Goal: Task Accomplishment & Management: Use online tool/utility

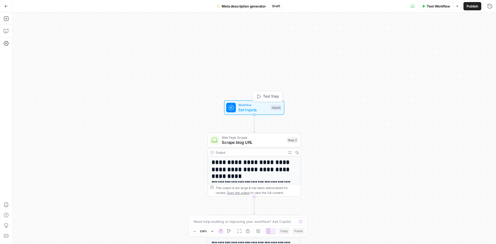
click at [257, 110] on span "Set Inputs" at bounding box center [253, 110] width 30 height 6
click at [488, 17] on icon "button" at bounding box center [489, 18] width 3 height 3
click at [6, 6] on icon "button" at bounding box center [6, 6] width 4 height 4
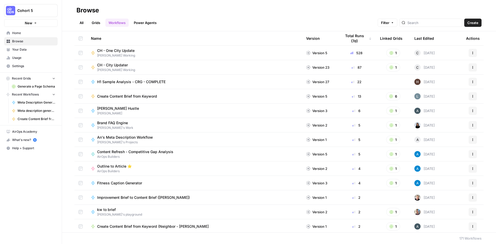
click at [193, 18] on div "All Grids Workflows Power Agents Filter Create" at bounding box center [278, 20] width 405 height 12
drag, startPoint x: 233, startPoint y: 15, endPoint x: 225, endPoint y: 12, distance: 7.6
click at [225, 12] on h2 "Browse" at bounding box center [278, 10] width 405 height 8
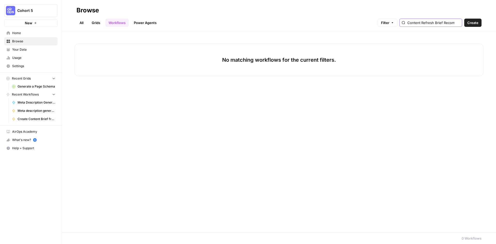
scroll to position [0, 26]
drag, startPoint x: 442, startPoint y: 23, endPoint x: 508, endPoint y: 19, distance: 66.2
click at [495, 19] on html "Cohort 5 New Home Browse Your Data Usage Settings Recent Grids Generate a Page …" at bounding box center [248, 122] width 496 height 244
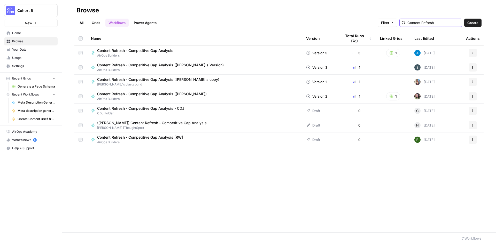
type input "Content Refresh"
click at [472, 54] on icon "button" at bounding box center [472, 53] width 1 height 1
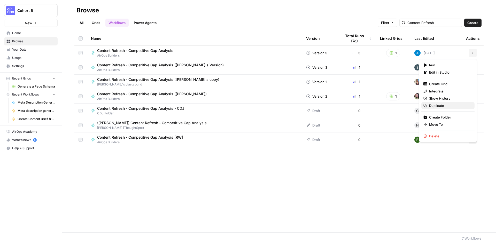
click at [445, 104] on span "Duplicate" at bounding box center [449, 105] width 41 height 5
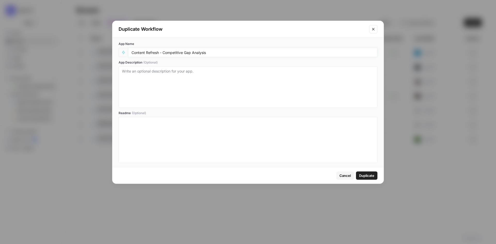
click at [133, 51] on input "Content Refresh - Competitive Gap Analysis" at bounding box center [252, 52] width 242 height 5
click at [132, 53] on input "Content Refresh - Competitive Gap Analysis" at bounding box center [252, 52] width 242 height 5
click at [225, 53] on input "Content Refresh - Competitive Gap Analysis" at bounding box center [252, 52] width 242 height 5
click at [209, 52] on input "Content Refresh - Competitive Gap Analysis ([PERSON_NAME]" at bounding box center [252, 52] width 242 height 5
click at [208, 52] on input "Content Refresh - Competitive Gap Analysis [PERSON_NAME]" at bounding box center [252, 52] width 242 height 5
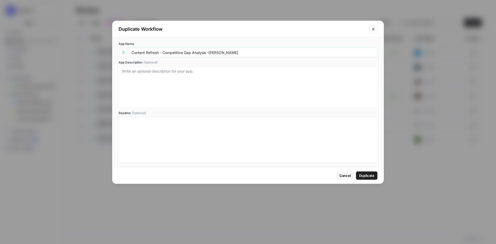
drag, startPoint x: 207, startPoint y: 52, endPoint x: 246, endPoint y: 52, distance: 39.2
click at [246, 52] on input "Content Refresh - Competitive Gap Analysis -[PERSON_NAME]" at bounding box center [252, 52] width 242 height 5
click at [159, 52] on input "Content Refresh - Competitive Gap Analysis" at bounding box center [252, 52] width 242 height 5
type input "Content Refresh ([PERSON_NAME]) - Competitive Gap Analysis"
click at [160, 72] on textarea "App Description (Optional)" at bounding box center [248, 87] width 252 height 37
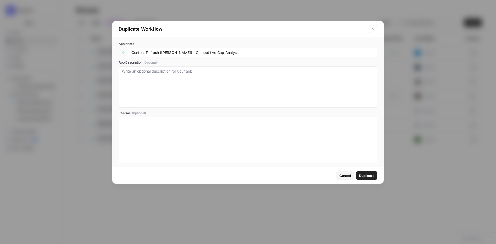
click at [366, 176] on span "Duplicate" at bounding box center [366, 175] width 15 height 5
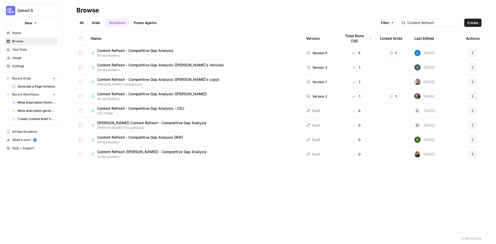
click at [149, 151] on span "Content Refresh ([PERSON_NAME]) - Competitive Gap Analysis" at bounding box center [151, 151] width 109 height 5
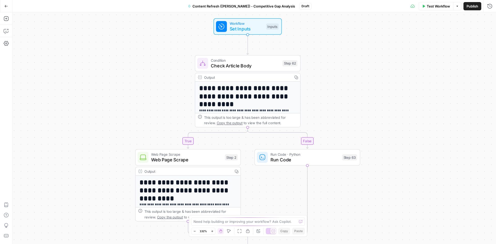
drag, startPoint x: 243, startPoint y: 82, endPoint x: 339, endPoint y: 82, distance: 95.8
click at [339, 82] on div "**********" at bounding box center [253, 128] width 483 height 232
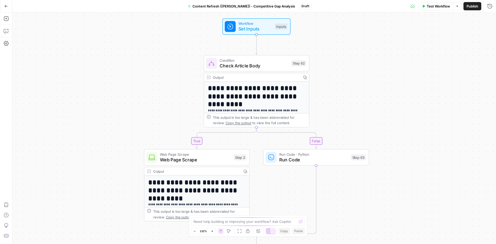
click at [246, 26] on span "Set Inputs" at bounding box center [255, 29] width 34 height 7
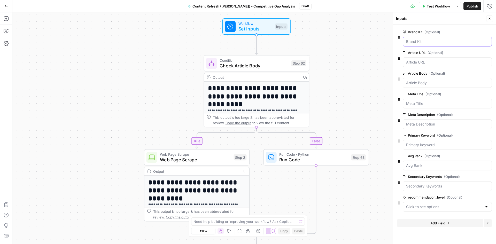
click at [430, 42] on Kit "Brand Kit (Optional)" at bounding box center [447, 41] width 82 height 5
click at [264, 28] on span "Set Inputs" at bounding box center [255, 29] width 34 height 7
click at [283, 26] on div "Inputs" at bounding box center [281, 26] width 13 height 6
click at [417, 41] on Kit "Brand Kit (Optional)" at bounding box center [447, 41] width 82 height 5
click at [471, 32] on span "edit field" at bounding box center [471, 32] width 11 height 4
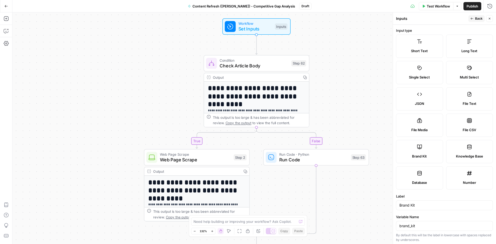
click at [416, 151] on label "Brand Kit" at bounding box center [419, 151] width 47 height 23
click at [475, 18] on span "Back" at bounding box center [478, 18] width 7 height 5
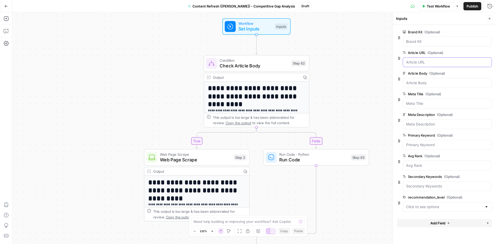
click at [412, 62] on URL "Article URL (Optional)" at bounding box center [447, 62] width 82 height 5
click at [416, 84] on Body "Article Body (Optional)" at bounding box center [447, 82] width 82 height 5
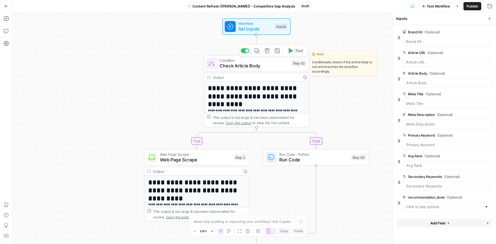
click at [227, 67] on span "Check Article Body" at bounding box center [253, 65] width 69 height 7
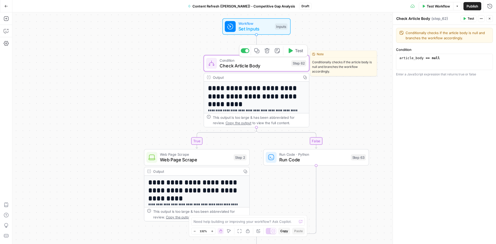
type textarea "Check Article Body"
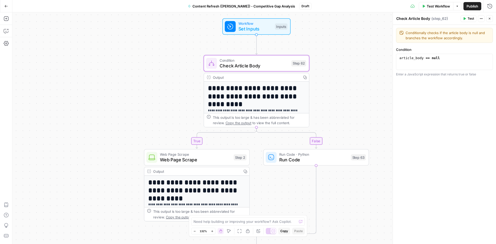
click at [362, 117] on div "**********" at bounding box center [253, 128] width 483 height 232
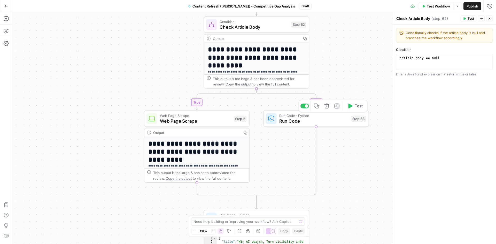
click at [306, 123] on span "Run Code" at bounding box center [313, 120] width 69 height 7
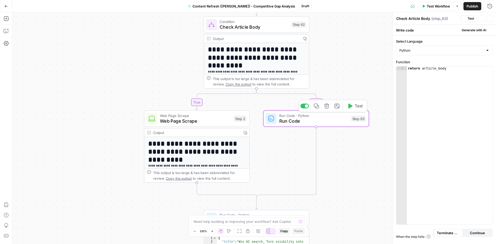
type textarea "Run Code"
click at [356, 22] on div "**********" at bounding box center [253, 128] width 483 height 232
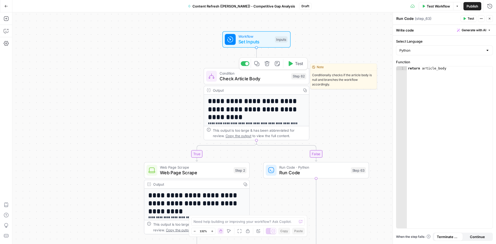
click at [298, 62] on span "Test" at bounding box center [299, 63] width 8 height 6
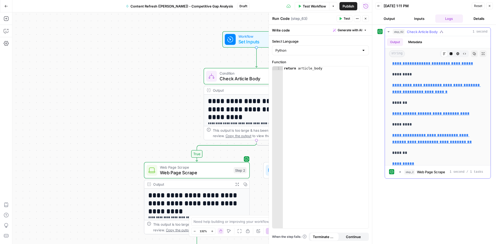
scroll to position [2263, 0]
type textarea "**********"
click at [340, 123] on div "return article_body" at bounding box center [326, 151] width 86 height 170
click at [225, 21] on div "**********" at bounding box center [191, 128] width 359 height 232
click at [363, 20] on button "Close" at bounding box center [365, 18] width 7 height 7
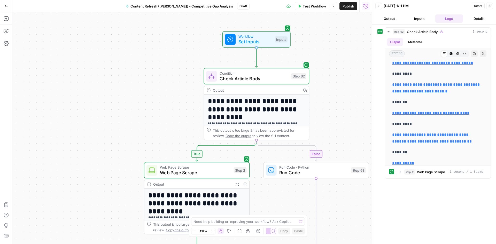
click at [489, 5] on icon "button" at bounding box center [489, 5] width 3 height 3
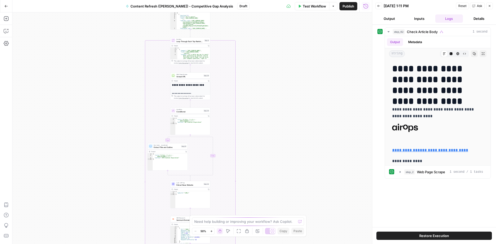
click at [7, 7] on icon "button" at bounding box center [6, 6] width 4 height 4
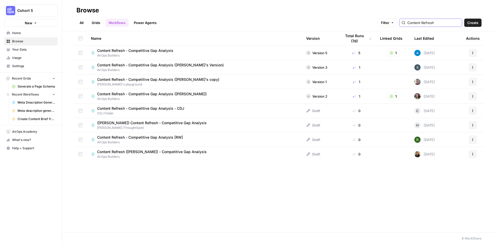
click at [448, 22] on input "Content Refresh" at bounding box center [433, 22] width 52 height 5
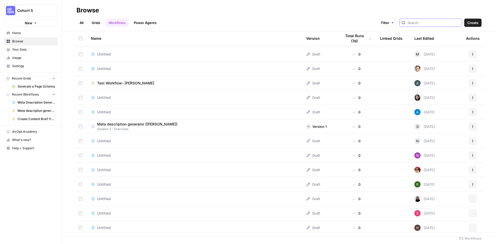
scroll to position [490, 0]
click at [286, 12] on h2 "Browse" at bounding box center [278, 10] width 405 height 8
type input "meta description"
